Goal: Check status

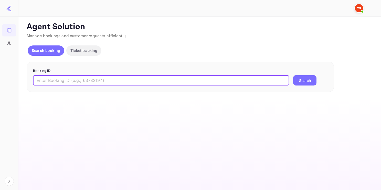
click at [93, 77] on input "text" at bounding box center [161, 80] width 256 height 10
paste input "8671973"
type input "8671973"
click at [305, 79] on button "Search" at bounding box center [304, 80] width 23 height 10
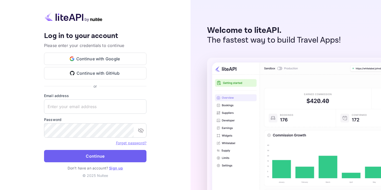
type input "adminpassword_support@yandex-team.ru"
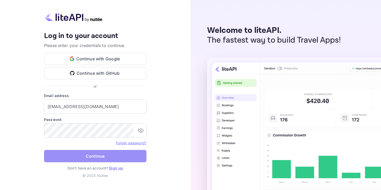
click at [127, 153] on button "Continue" at bounding box center [95, 156] width 103 height 12
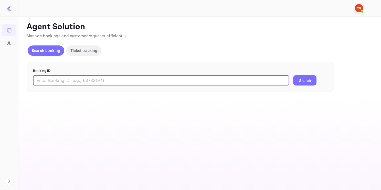
click at [87, 79] on input "text" at bounding box center [161, 80] width 256 height 10
paste input "9419118"
type input "9419118"
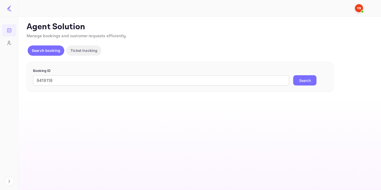
click at [304, 79] on button "Search" at bounding box center [304, 80] width 23 height 10
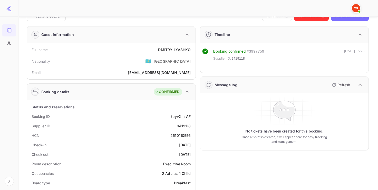
scroll to position [11, 0]
